Goal: Task Accomplishment & Management: Use online tool/utility

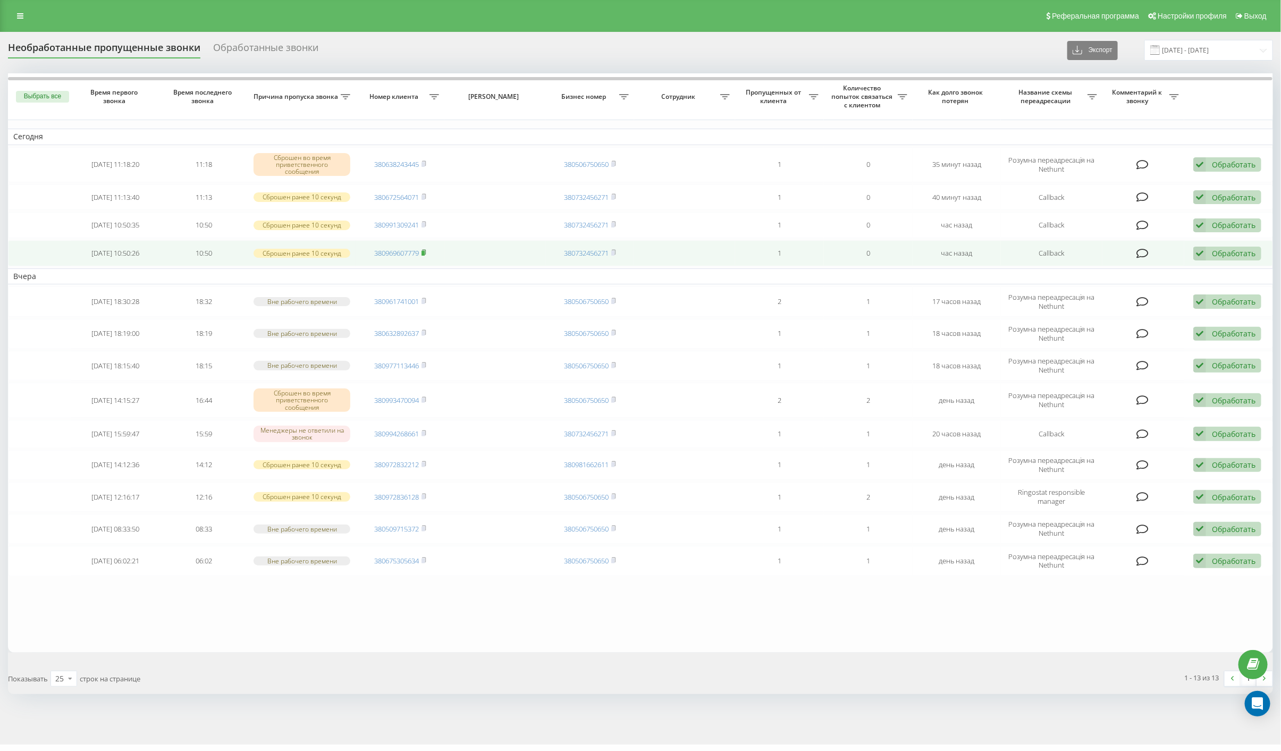
click at [425, 251] on rect at bounding box center [422, 253] width 3 height 5
click at [1200, 252] on icon at bounding box center [1199, 254] width 13 height 14
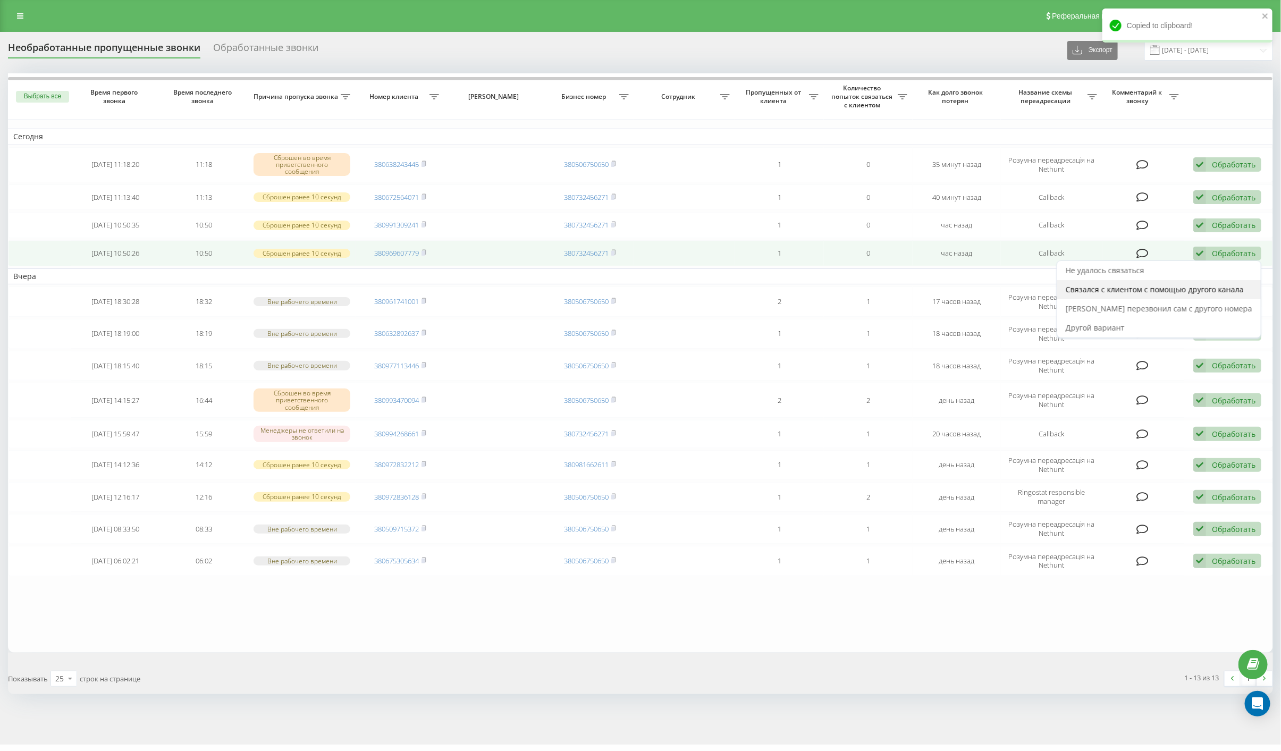
click at [1174, 289] on span "Связался с клиентом с помощью другого канала" at bounding box center [1154, 289] width 178 height 10
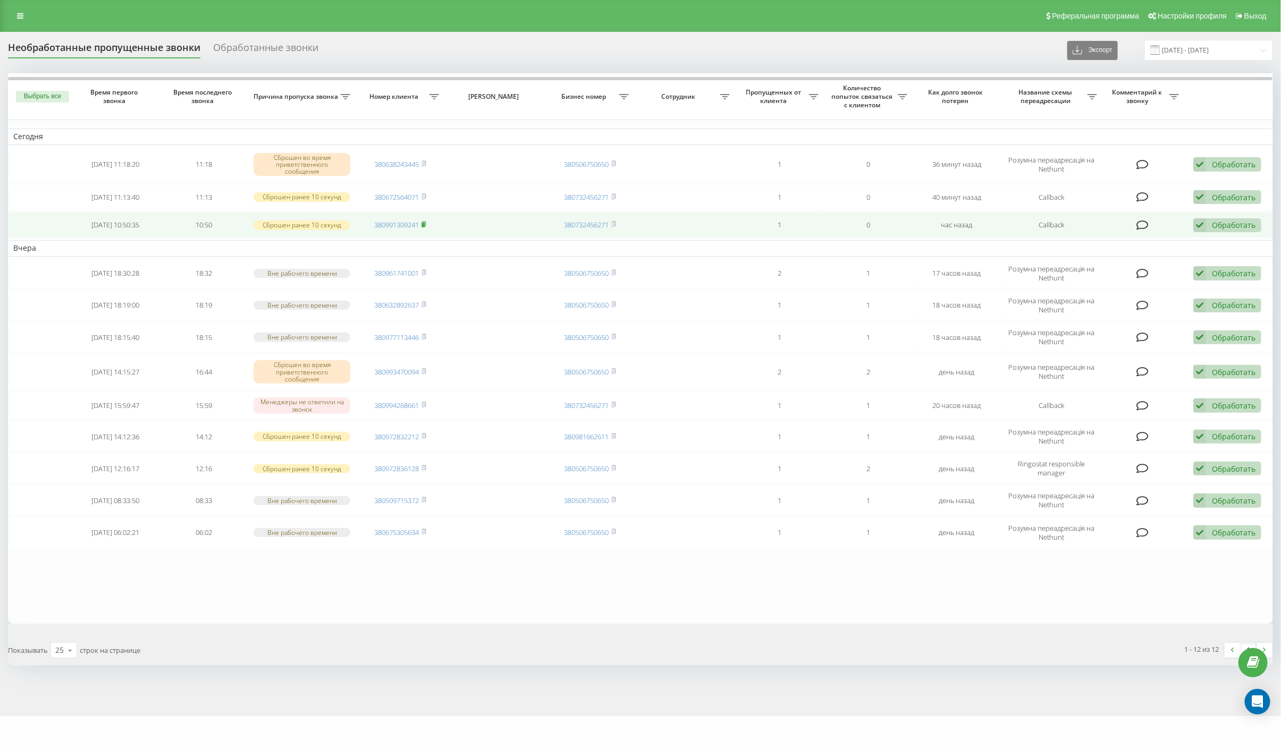
click at [425, 224] on rect at bounding box center [422, 225] width 3 height 5
click at [1197, 220] on icon at bounding box center [1199, 225] width 13 height 14
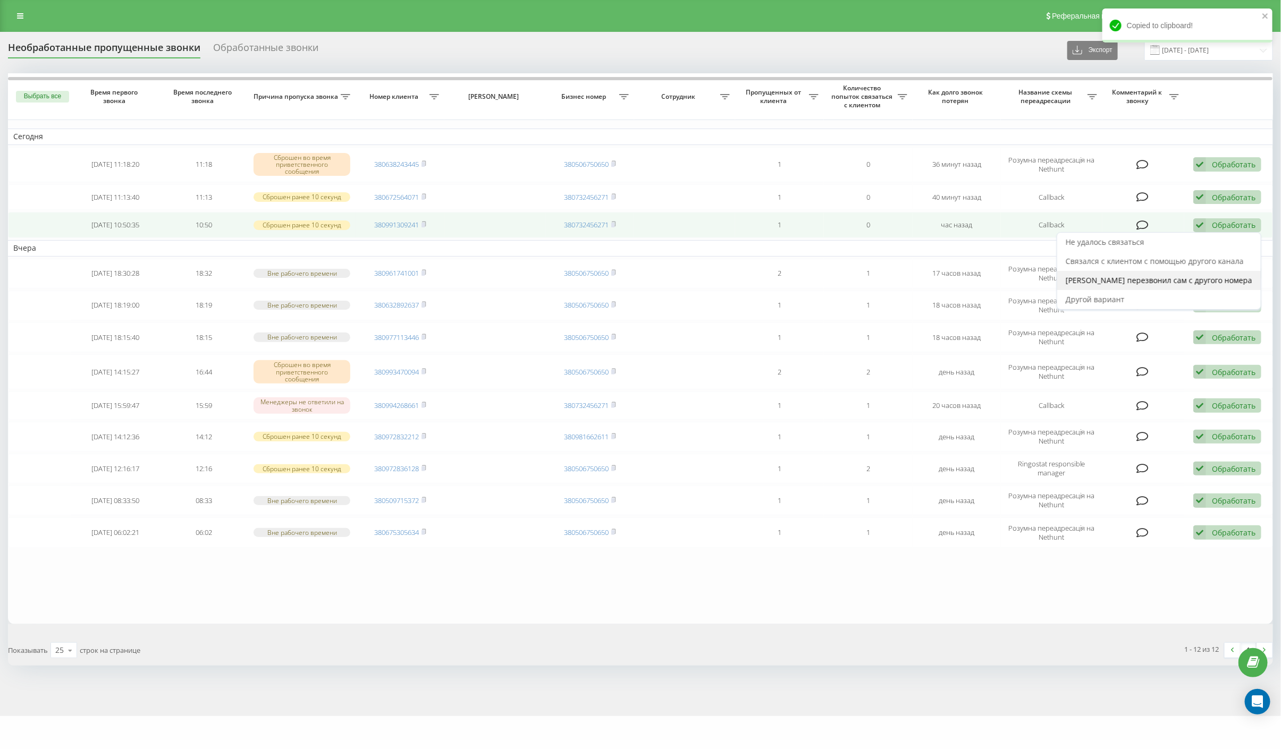
click at [1183, 284] on span "[PERSON_NAME] перезвонил сам с другого номера" at bounding box center [1158, 280] width 187 height 10
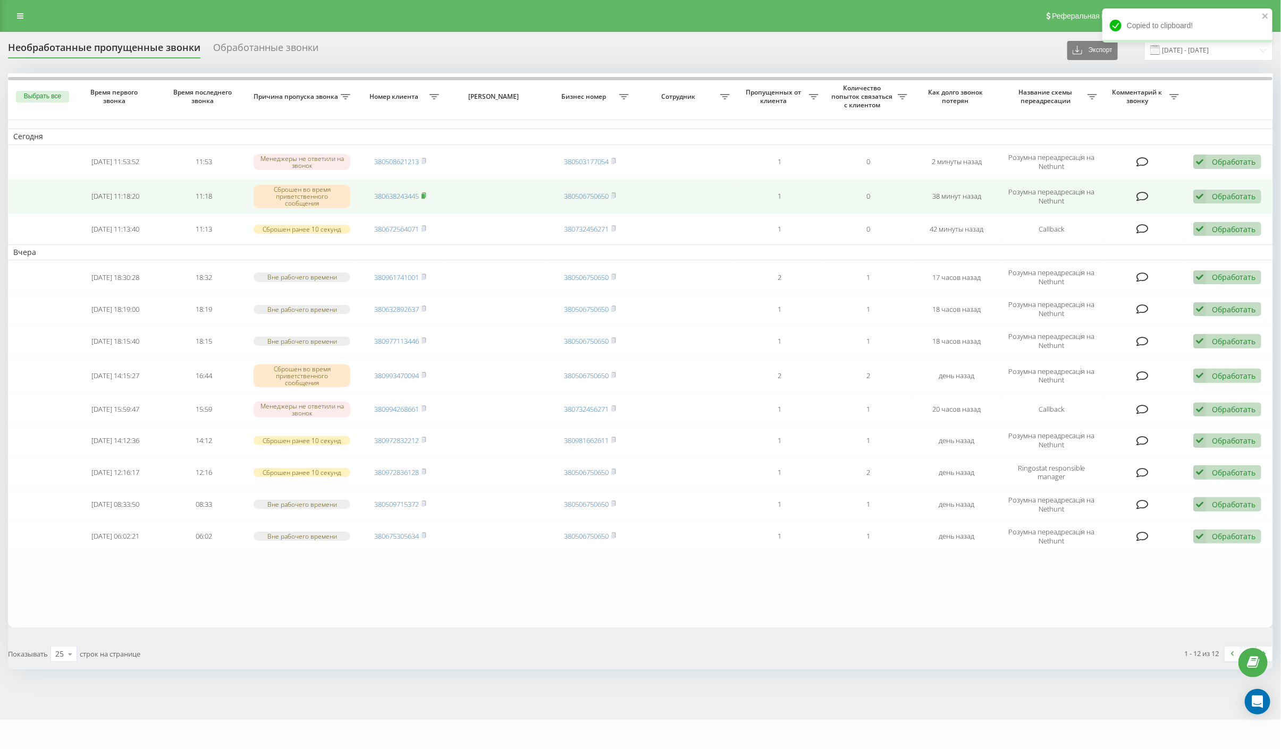
click at [425, 195] on rect at bounding box center [422, 196] width 3 height 5
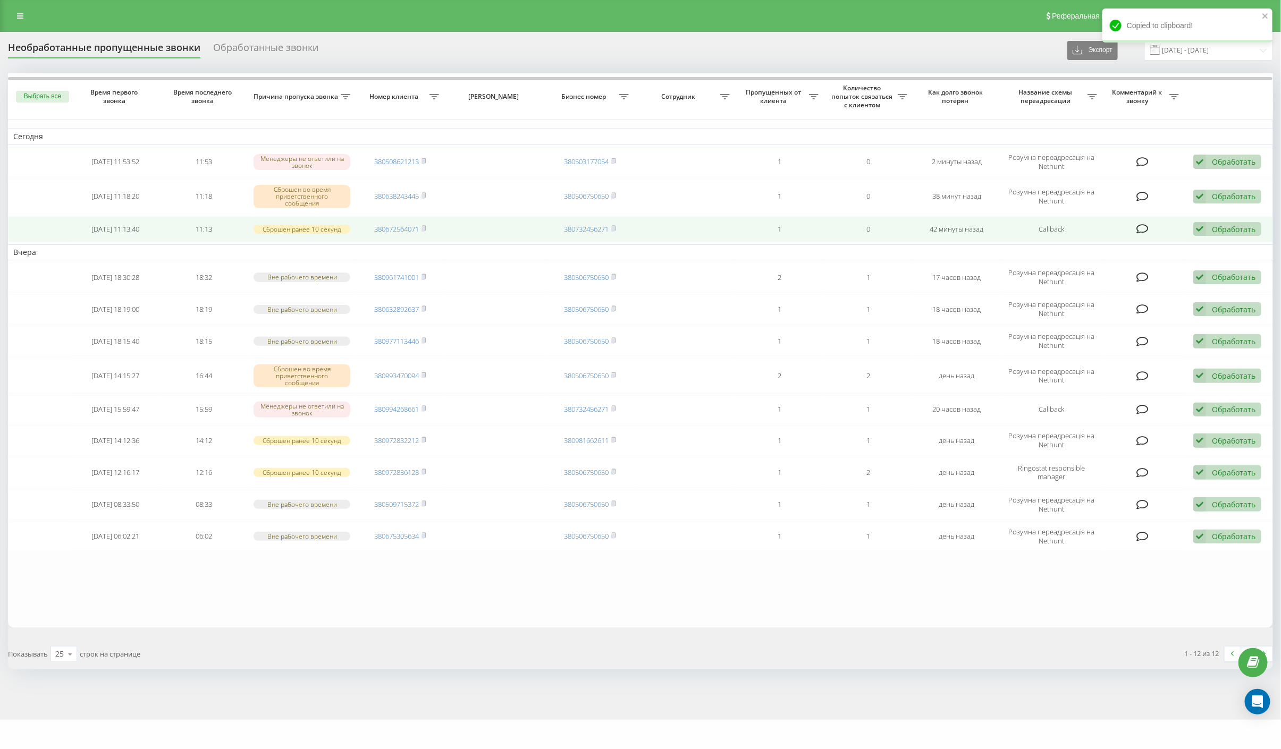
click at [1217, 232] on div "Обработать" at bounding box center [1234, 229] width 44 height 10
click at [1186, 287] on span "[PERSON_NAME] перезвонил сам с другого номера" at bounding box center [1158, 284] width 187 height 10
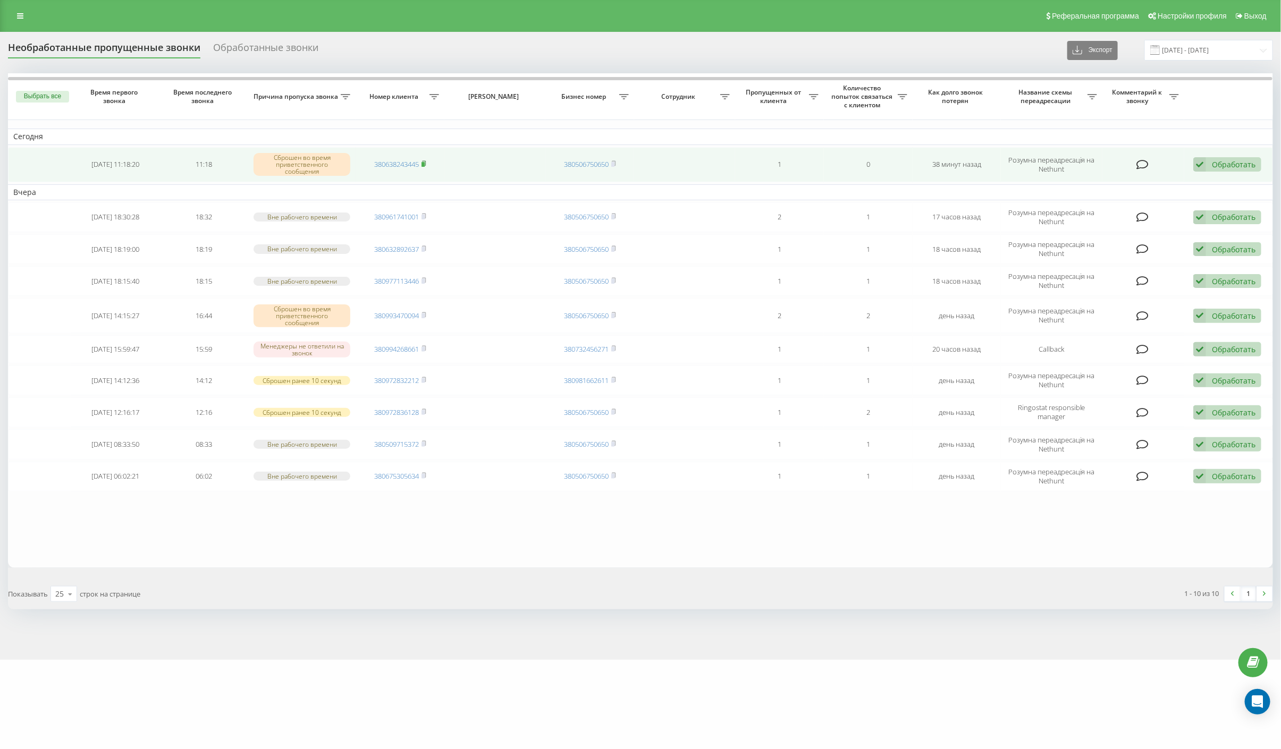
click at [425, 161] on icon at bounding box center [423, 163] width 5 height 6
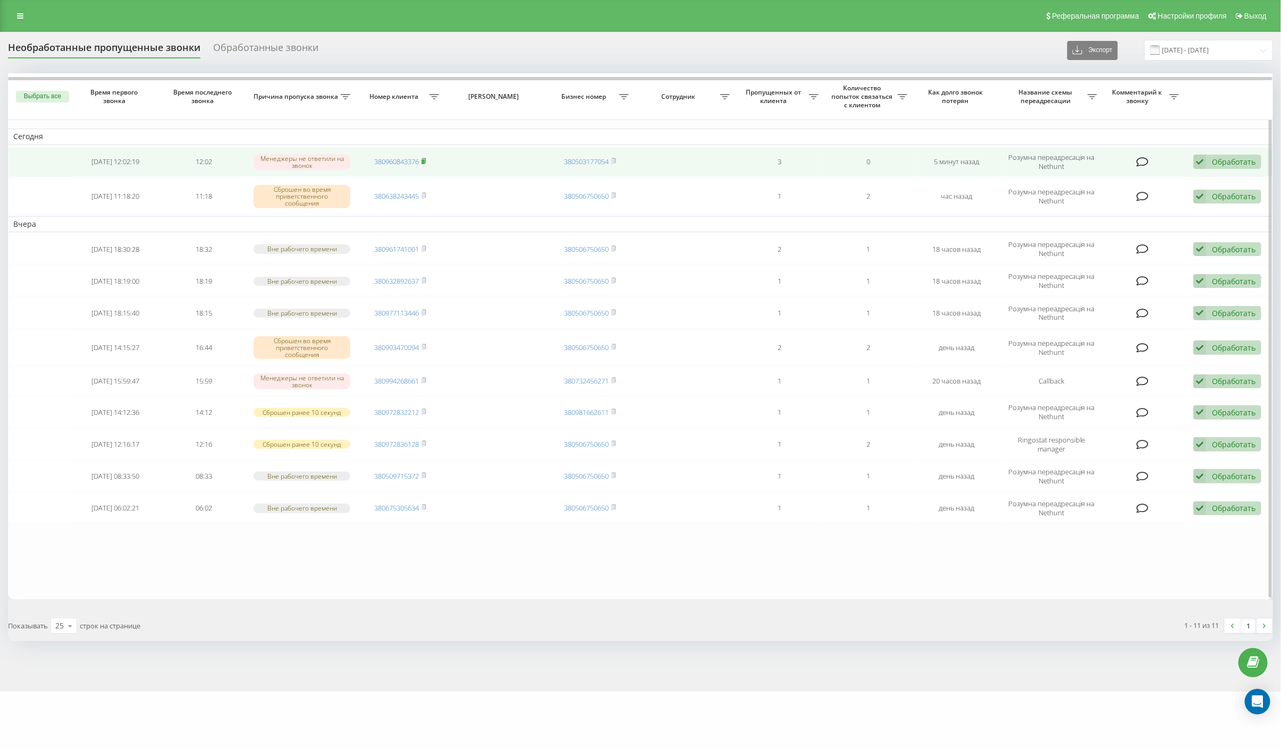
click at [426, 158] on icon at bounding box center [424, 160] width 4 height 5
